Goal: Communication & Community: Participate in discussion

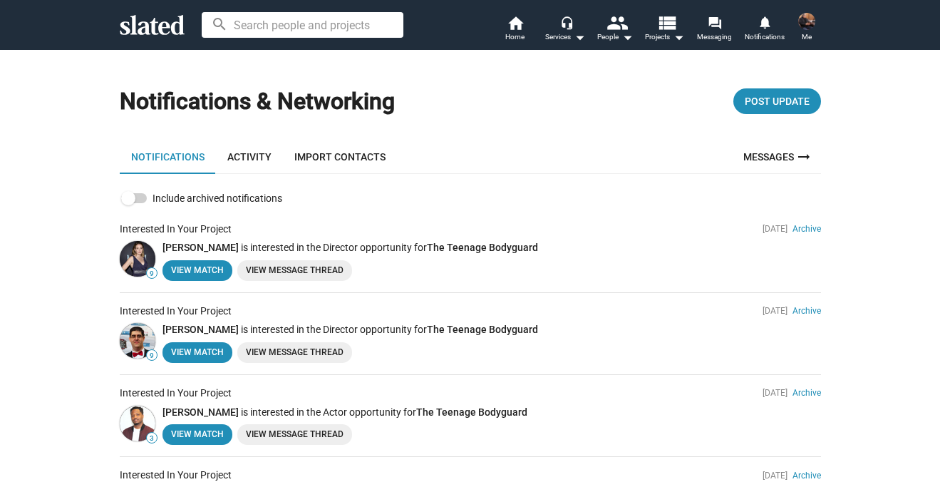
click at [327, 270] on link "View Message Thread" at bounding box center [294, 270] width 115 height 21
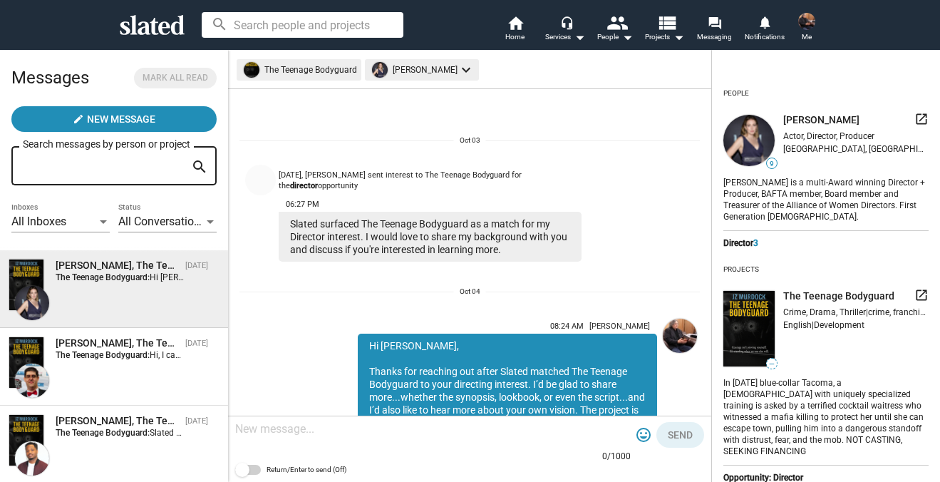
scroll to position [134, 0]
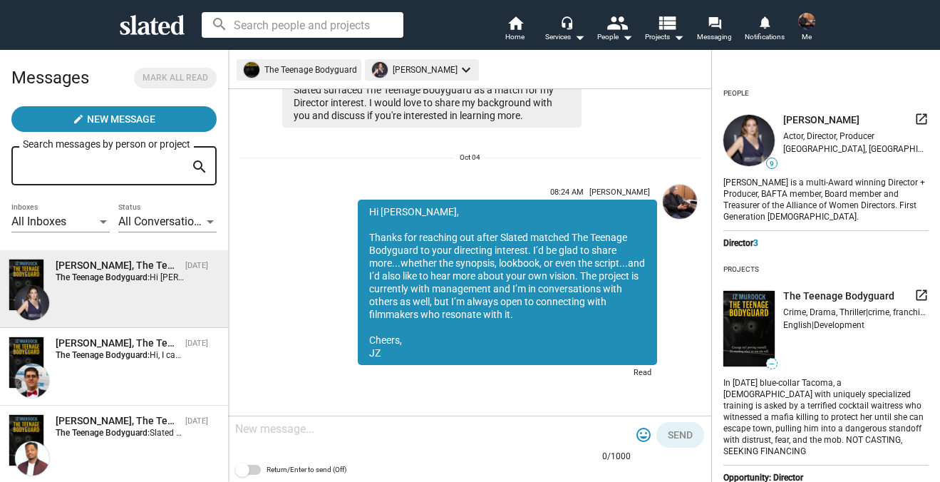
click at [145, 224] on span "All Conversations" at bounding box center [162, 222] width 88 height 14
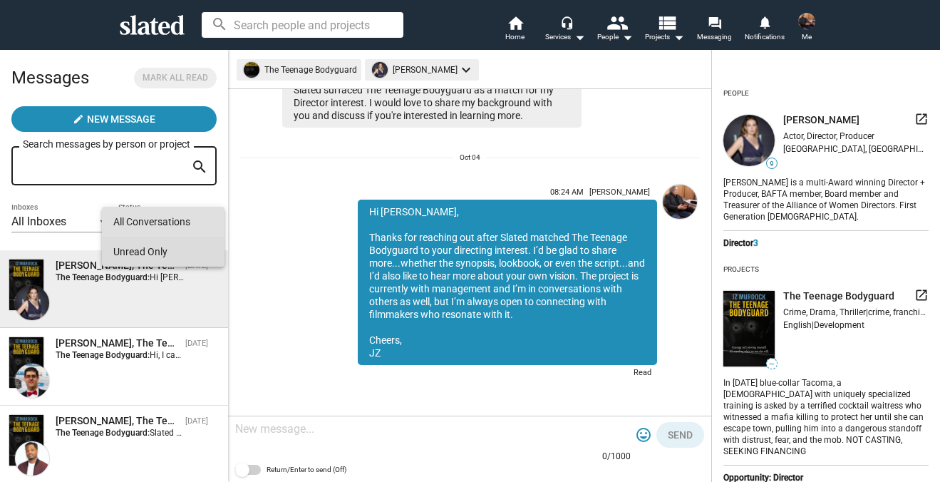
click at [162, 250] on span "Unread Only" at bounding box center [163, 252] width 100 height 30
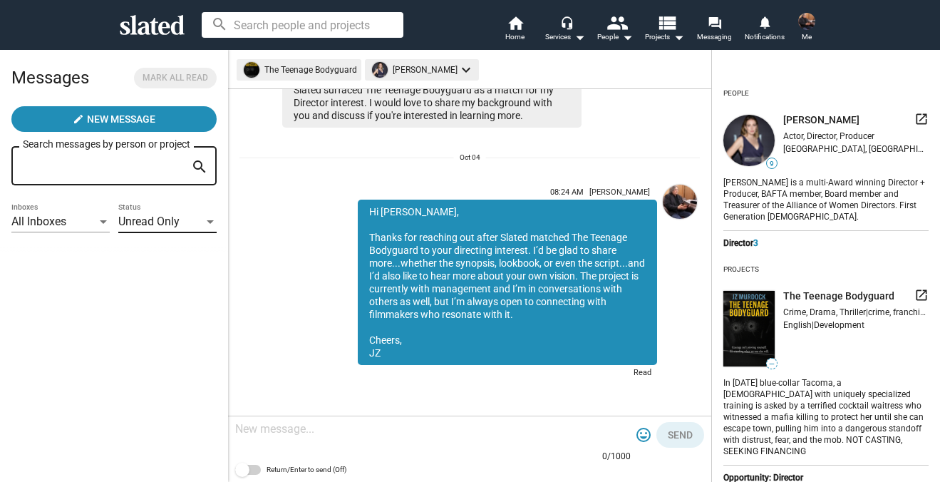
click at [58, 217] on span "All Inboxes" at bounding box center [38, 222] width 55 height 14
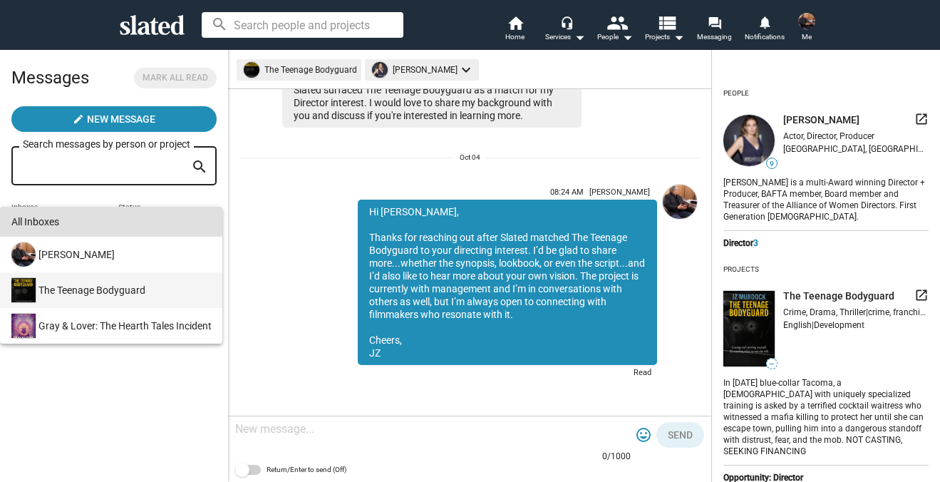
click at [69, 287] on div "The Teenage Bodyguard" at bounding box center [110, 290] width 202 height 36
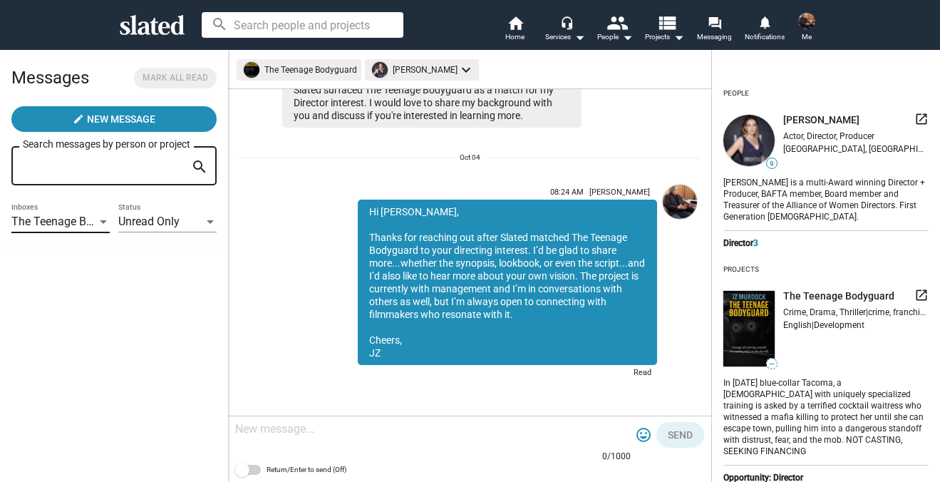
click at [209, 221] on div at bounding box center [210, 222] width 7 height 4
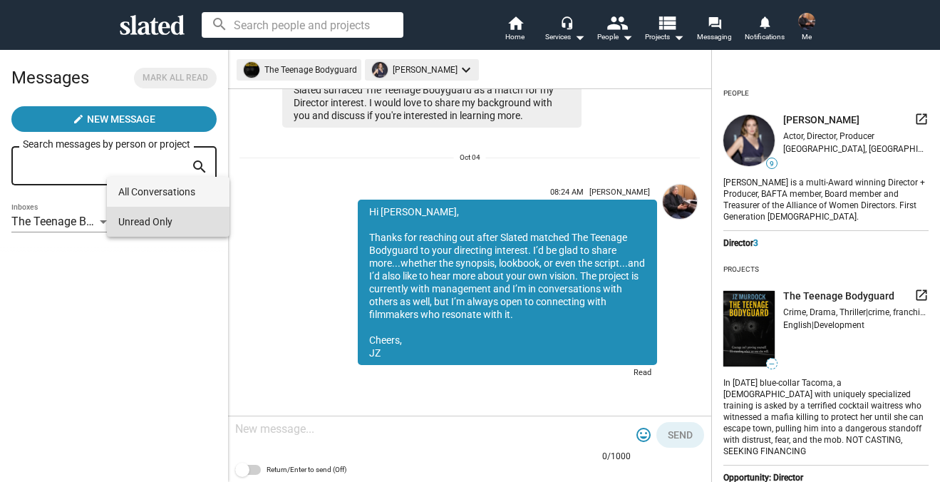
click at [179, 194] on span "All Conversations" at bounding box center [168, 192] width 100 height 30
